Goal: Find specific page/section: Find specific page/section

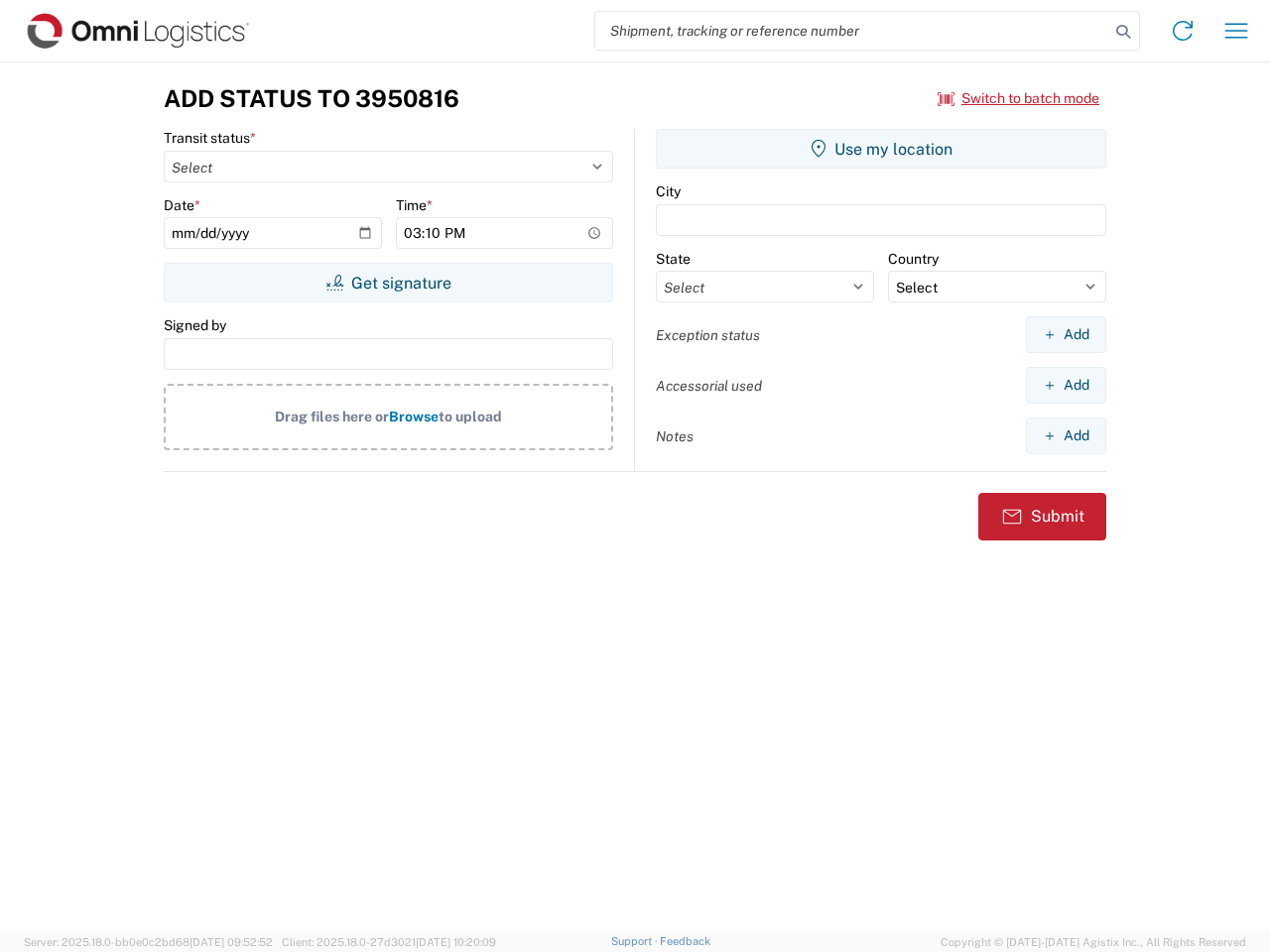
click at [853, 31] on input "search" at bounding box center [853, 31] width 514 height 38
click at [1124, 32] on icon at bounding box center [1124, 32] width 28 height 28
click at [1183, 31] on icon at bounding box center [1183, 31] width 32 height 32
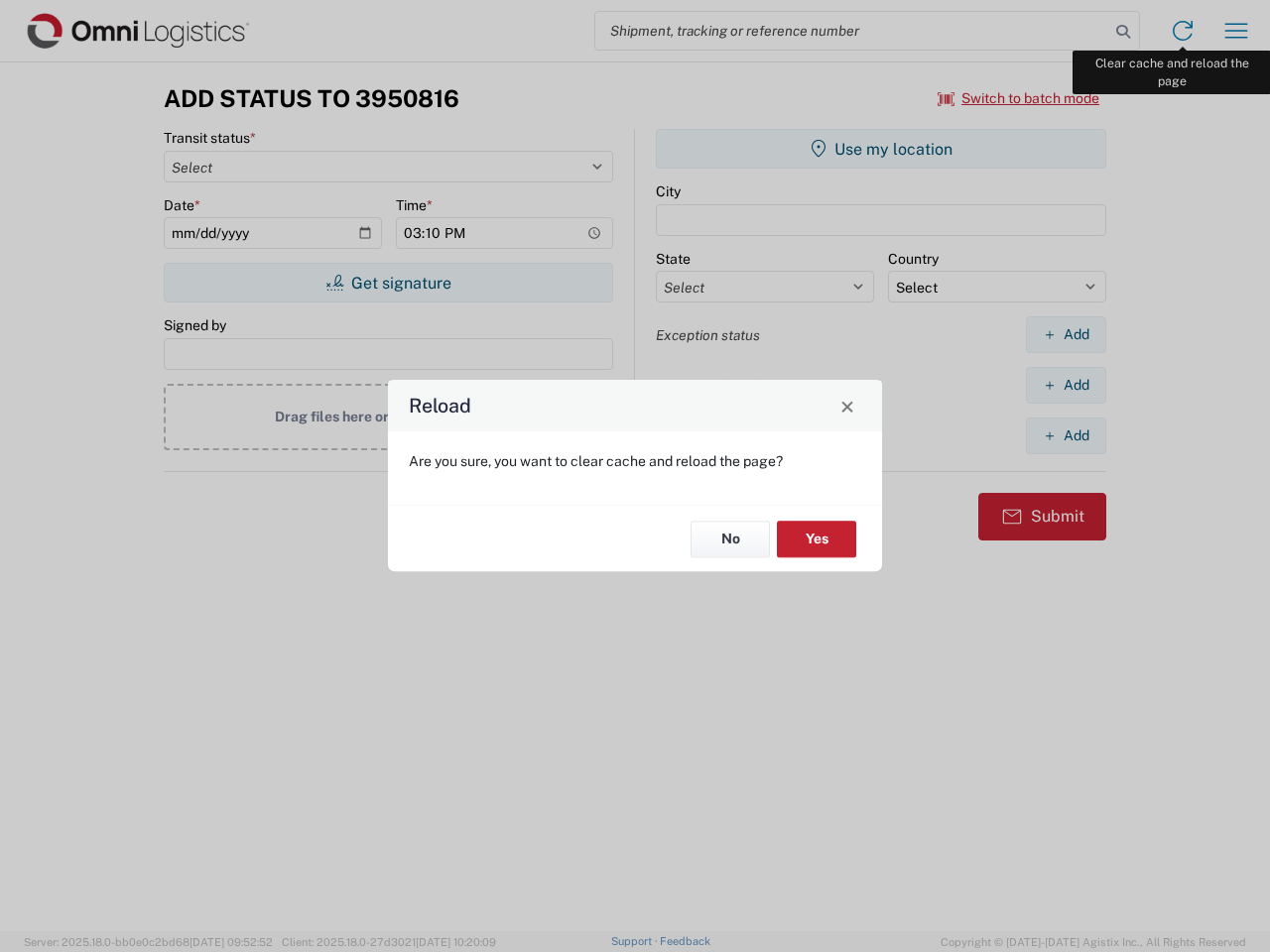
click at [1236, 31] on div "Reload Are you sure, you want to clear cache and reload the page? No Yes" at bounding box center [635, 476] width 1270 height 952
click at [1019, 99] on div "Reload Are you sure, you want to clear cache and reload the page? No Yes" at bounding box center [635, 476] width 1270 height 952
click at [388, 283] on div "Reload Are you sure, you want to clear cache and reload the page? No Yes" at bounding box center [635, 476] width 1270 height 952
click at [882, 148] on div "Reload Are you sure, you want to clear cache and reload the page? No Yes" at bounding box center [635, 476] width 1270 height 952
click at [1066, 335] on div "Reload Are you sure, you want to clear cache and reload the page? No Yes" at bounding box center [635, 476] width 1270 height 952
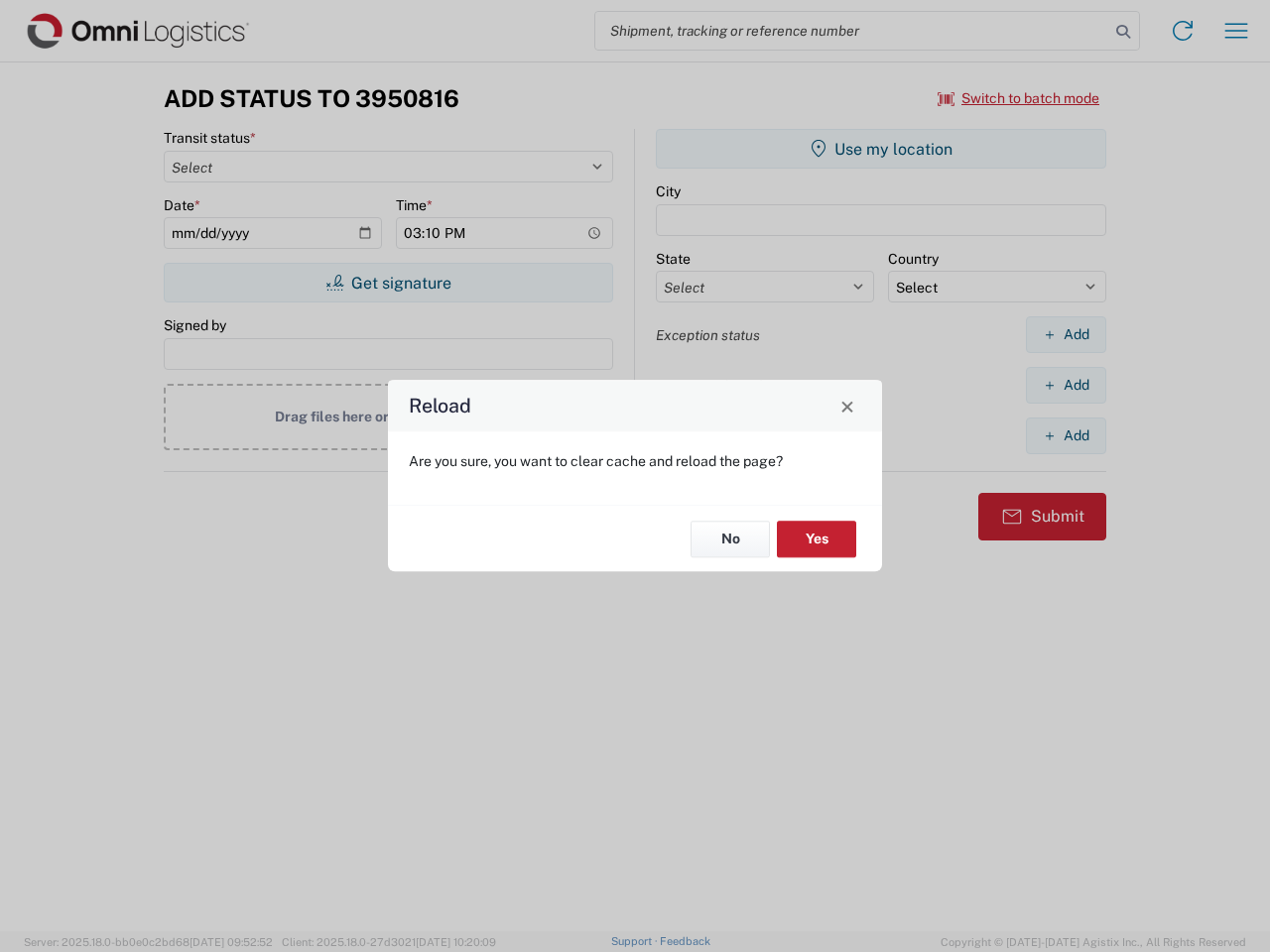
click at [1066, 385] on div "Reload Are you sure, you want to clear cache and reload the page? No Yes" at bounding box center [635, 476] width 1270 height 952
click at [1066, 435] on div "Reload Are you sure, you want to clear cache and reload the page? No Yes" at bounding box center [635, 476] width 1270 height 952
